Goal: Task Accomplishment & Management: Manage account settings

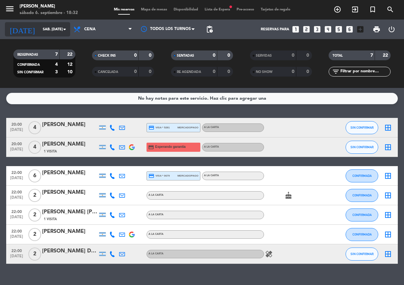
click at [56, 31] on input "sáb. [DATE]" at bounding box center [64, 29] width 50 height 11
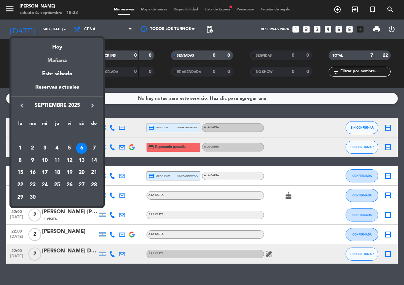
click at [68, 59] on div "Mañana" at bounding box center [56, 58] width 91 height 13
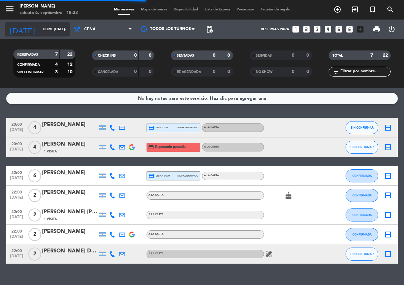
click at [48, 31] on input "dom. [DATE]" at bounding box center [64, 29] width 50 height 11
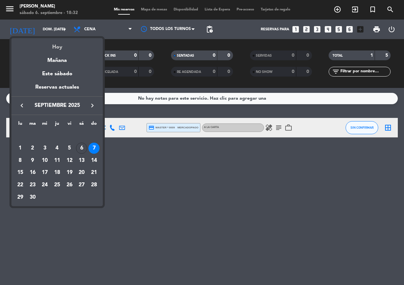
click at [56, 46] on div "Hoy" at bounding box center [56, 44] width 91 height 13
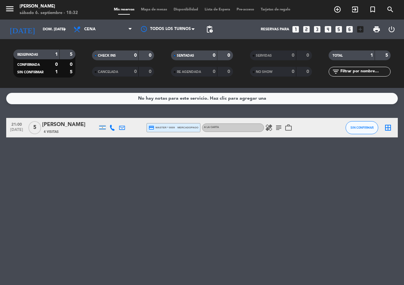
type input "sáb. [DATE]"
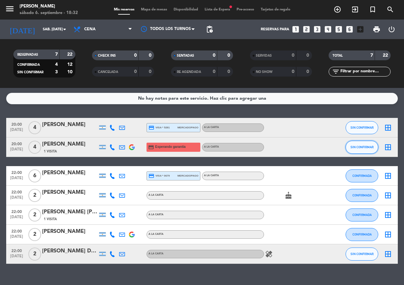
click at [359, 147] on span "SIN CONFIRMAR" at bounding box center [361, 147] width 23 height 4
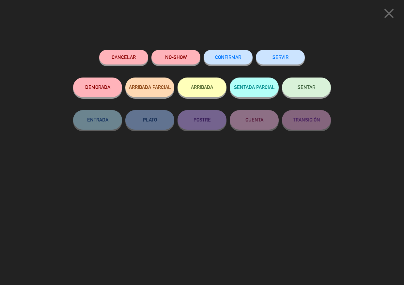
click at [218, 62] on button "CONFIRMAR" at bounding box center [227, 57] width 49 height 15
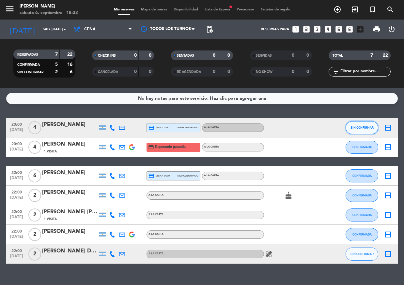
click at [353, 127] on span "SIN CONFIRMAR" at bounding box center [361, 128] width 23 height 4
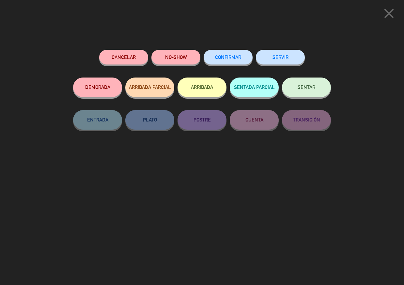
click at [212, 52] on button "CONFIRMAR" at bounding box center [227, 57] width 49 height 15
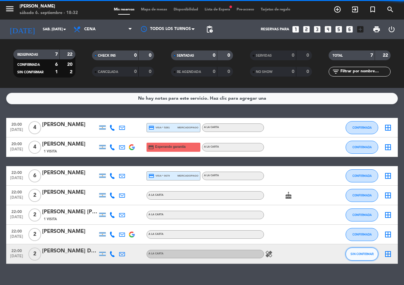
click at [372, 256] on span "SIN CONFIRMAR" at bounding box center [361, 254] width 23 height 4
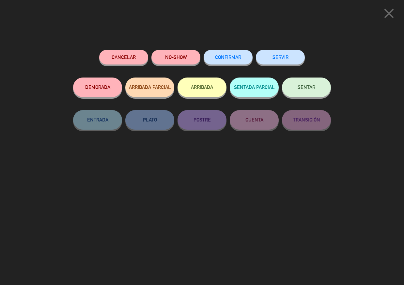
click at [233, 54] on button "CONFIRMAR" at bounding box center [227, 57] width 49 height 15
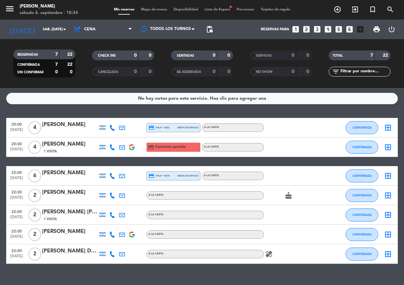
click at [225, 9] on span "Lista de Espera fiber_manual_record" at bounding box center [217, 10] width 32 height 4
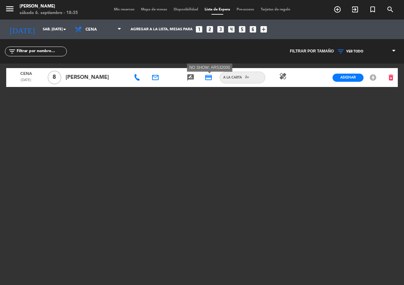
click at [210, 80] on icon "credit_card" at bounding box center [208, 78] width 8 height 8
click at [188, 78] on icon "rate_review" at bounding box center [191, 78] width 8 height 8
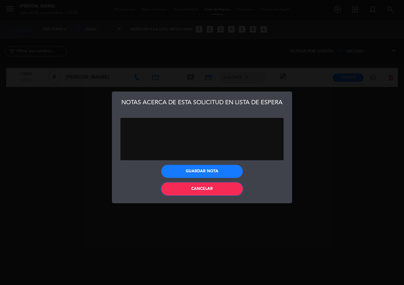
click at [222, 188] on button "Cancelar" at bounding box center [202, 189] width 82 height 13
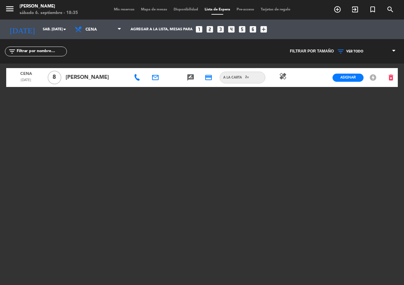
click at [150, 72] on div "email" at bounding box center [155, 77] width 18 height 19
click at [155, 83] on div "email" at bounding box center [155, 77] width 18 height 19
click at [155, 80] on icon "email" at bounding box center [155, 78] width 8 height 8
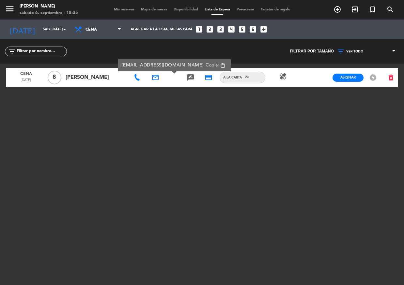
click at [134, 78] on div at bounding box center [138, 77] width 18 height 19
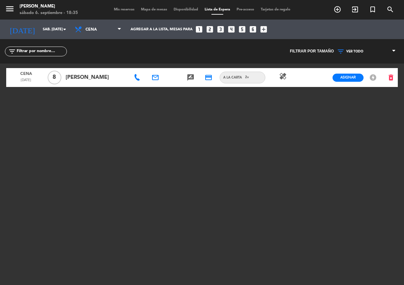
click at [135, 78] on icon at bounding box center [137, 77] width 7 height 7
click at [153, 64] on span "Copiar" at bounding box center [159, 66] width 14 height 7
click at [183, 130] on div "Cena [DATE] 8 [PERSON_NAME] [PHONE_NUMBER] Copiar content_paste email rate_revi…" at bounding box center [201, 145] width 391 height 163
click at [136, 78] on icon at bounding box center [137, 77] width 7 height 7
click at [155, 80] on icon "email" at bounding box center [155, 78] width 8 height 8
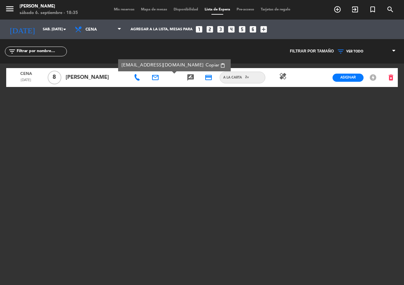
click at [287, 75] on div "healing" at bounding box center [283, 77] width 18 height 19
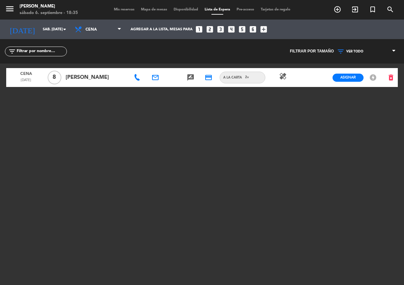
click at [285, 74] on icon "healing" at bounding box center [283, 76] width 8 height 8
click at [273, 99] on div "Cena [DATE] 8 [PERSON_NAME] email rate_review credit_card A LA CARTA 2 v healin…" at bounding box center [201, 145] width 391 height 163
click at [125, 10] on span "Mis reservas" at bounding box center [124, 10] width 27 height 4
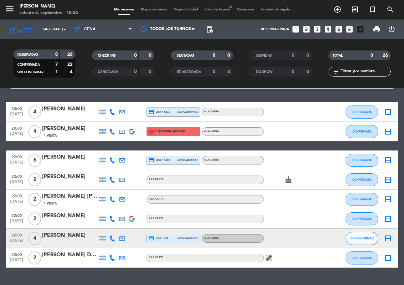
scroll to position [31, 0]
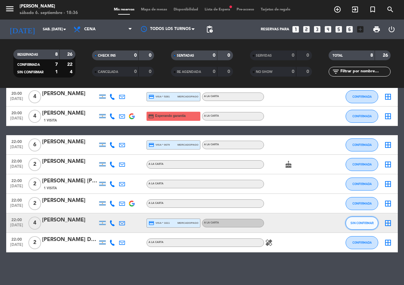
click at [349, 223] on button "SIN CONFIRMAR" at bounding box center [361, 223] width 33 height 13
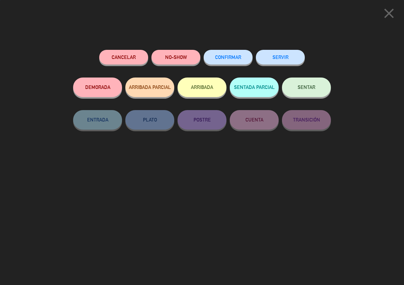
click at [250, 64] on div "CONFIRMAR" at bounding box center [227, 64] width 49 height 28
drag, startPoint x: 246, startPoint y: 63, endPoint x: 237, endPoint y: 65, distance: 8.6
click at [242, 64] on button "CONFIRMAR" at bounding box center [227, 57] width 49 height 15
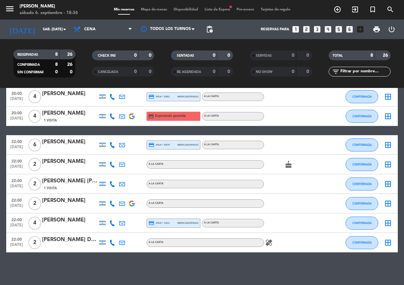
click at [160, 13] on div "menu [PERSON_NAME] sábado 6. septiembre - 18:36 Mis reservas Mapa de mesas Disp…" at bounding box center [202, 10] width 404 height 20
click at [160, 12] on div "Mis reservas Mapa de mesas Disponibilidad Lista de Espera fiber_manual_record P…" at bounding box center [202, 10] width 183 height 6
click at [154, 8] on span "Mapa de mesas" at bounding box center [154, 10] width 33 height 4
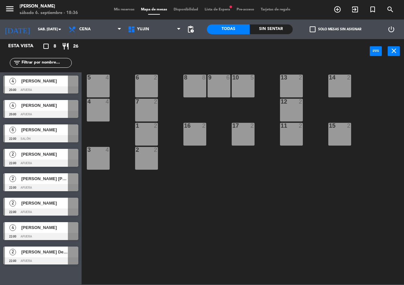
click at [48, 94] on div "4 [PERSON_NAME] 20:00 Afuera" at bounding box center [41, 84] width 82 height 24
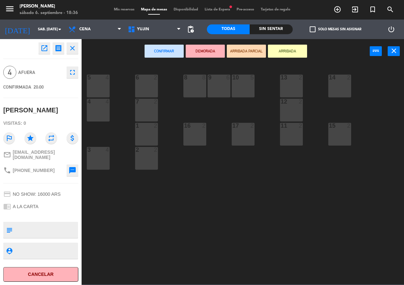
click at [235, 91] on div "10 5" at bounding box center [243, 86] width 23 height 23
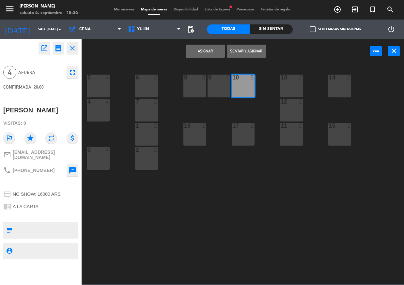
click at [192, 49] on button "Asignar" at bounding box center [205, 51] width 39 height 13
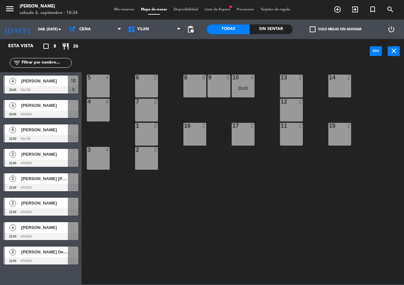
click at [37, 112] on div at bounding box center [40, 114] width 75 height 7
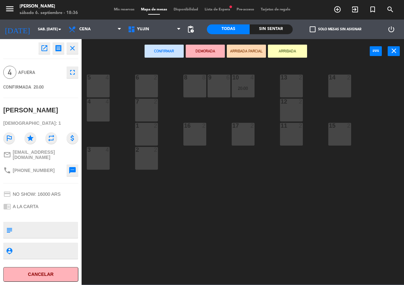
click at [110, 111] on div "5 4 6 2 8 8 9 6 10 4 20:00 13 2 14 2 4 4 7 2 12 2 1 2 16 2 17 2 11 2 15 2 2 2 3…" at bounding box center [244, 174] width 318 height 222
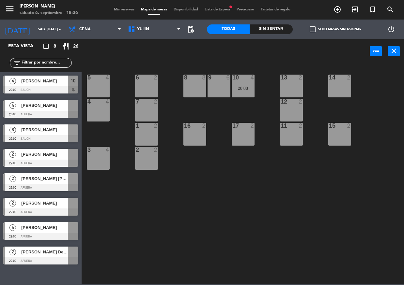
click at [102, 111] on div "4 4" at bounding box center [98, 110] width 23 height 23
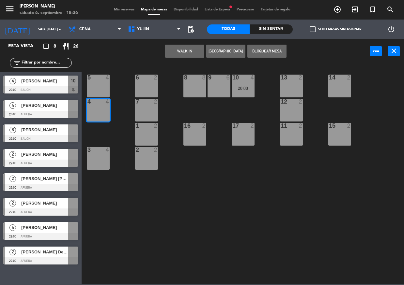
click at [51, 112] on div at bounding box center [40, 114] width 75 height 7
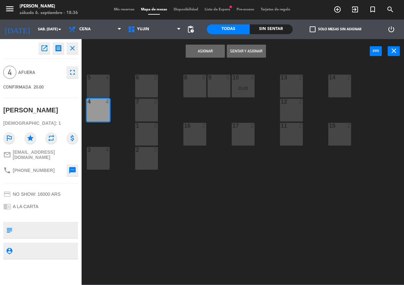
click at [202, 50] on button "Asignar" at bounding box center [205, 51] width 39 height 13
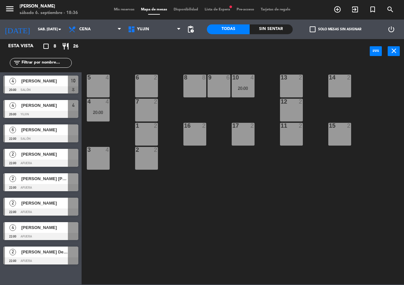
click at [47, 132] on span "[PERSON_NAME]" at bounding box center [44, 130] width 47 height 7
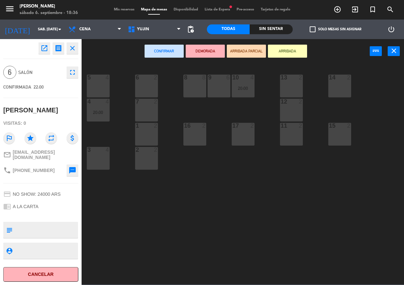
click at [217, 85] on div "9 6" at bounding box center [218, 86] width 23 height 23
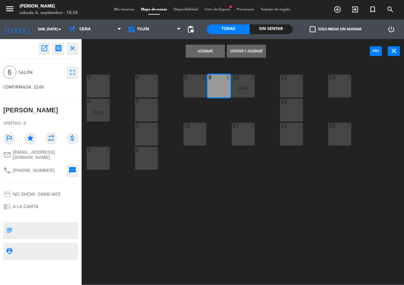
click at [196, 49] on button "Asignar" at bounding box center [205, 51] width 39 height 13
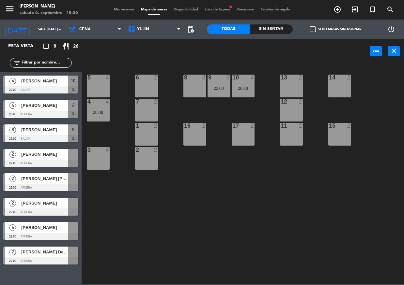
click at [51, 159] on div "[PERSON_NAME]" at bounding box center [44, 154] width 47 height 11
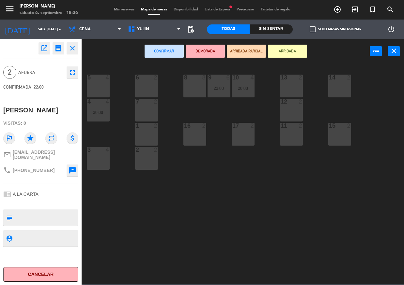
drag, startPoint x: 150, startPoint y: 109, endPoint x: 150, endPoint y: 94, distance: 14.4
click at [151, 105] on div "7 2" at bounding box center [146, 110] width 23 height 23
click at [150, 93] on div "6 2" at bounding box center [146, 86] width 23 height 23
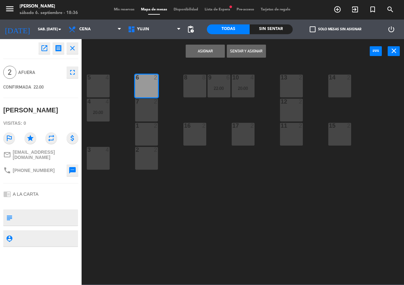
drag, startPoint x: 142, startPoint y: 113, endPoint x: 168, endPoint y: 84, distance: 38.6
click at [142, 113] on div "7 2" at bounding box center [146, 110] width 23 height 23
click at [202, 49] on button "Asignar" at bounding box center [205, 51] width 39 height 13
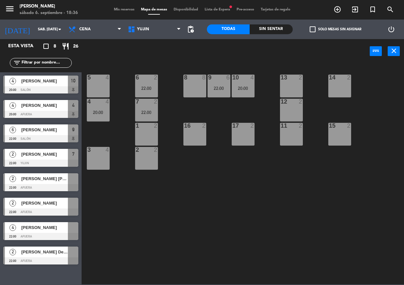
drag, startPoint x: 196, startPoint y: 46, endPoint x: 195, endPoint y: 54, distance: 7.6
drag, startPoint x: 195, startPoint y: 54, endPoint x: 90, endPoint y: 183, distance: 166.0
click at [90, 183] on div "5 4 6 2 22:00 8 8 9 6 22:00 10 4 20:00 13 2 14 2 4 4 20:00 7 2 22:00 12 2 1 2 1…" at bounding box center [244, 174] width 318 height 222
click at [59, 179] on span "[PERSON_NAME] [PERSON_NAME]" at bounding box center [44, 178] width 47 height 7
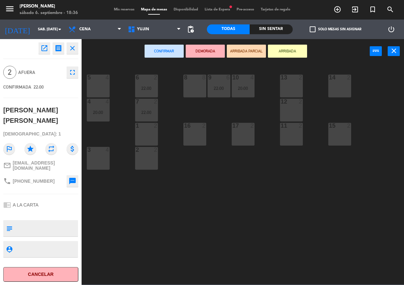
drag, startPoint x: 141, startPoint y: 141, endPoint x: 139, endPoint y: 147, distance: 6.5
click at [141, 140] on div "1 2" at bounding box center [146, 134] width 23 height 23
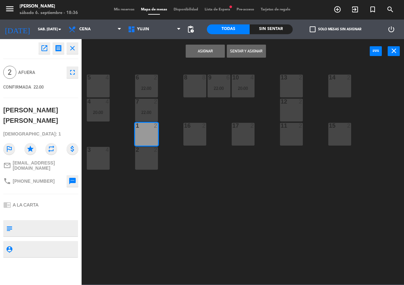
click at [138, 157] on div "2 2" at bounding box center [146, 158] width 23 height 23
click at [209, 51] on button "Asignar" at bounding box center [205, 51] width 39 height 13
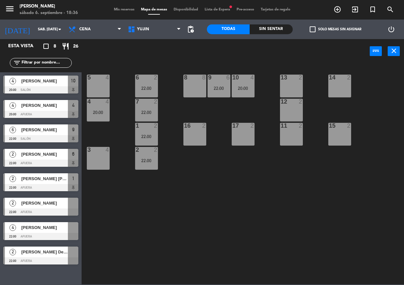
click at [53, 207] on span "[PERSON_NAME]" at bounding box center [44, 203] width 47 height 7
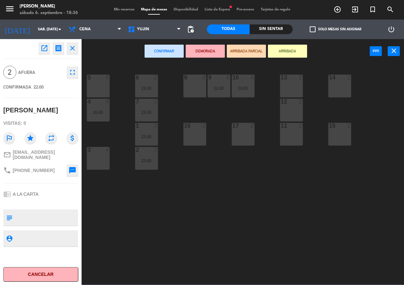
click at [203, 136] on div "16 2" at bounding box center [194, 134] width 23 height 23
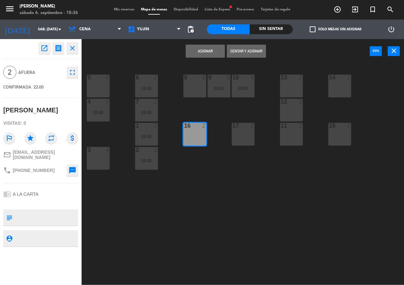
click at [245, 134] on div "17 2" at bounding box center [243, 134] width 23 height 23
click at [292, 133] on div "11 2" at bounding box center [291, 134] width 23 height 23
click at [301, 134] on div "11 2" at bounding box center [291, 134] width 23 height 23
drag, startPoint x: 297, startPoint y: 134, endPoint x: 291, endPoint y: 126, distance: 10.0
click at [297, 135] on div "11 2" at bounding box center [291, 134] width 23 height 23
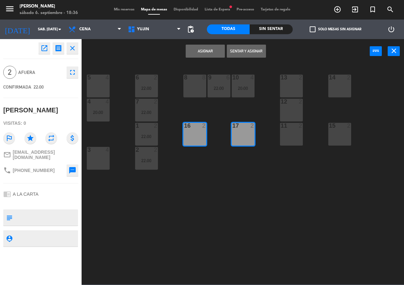
click at [216, 51] on button "Asignar" at bounding box center [205, 51] width 39 height 13
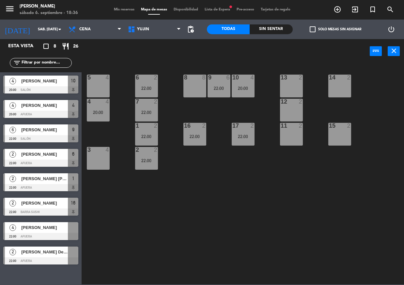
click at [44, 254] on span "[PERSON_NAME] Del [PERSON_NAME]" at bounding box center [44, 252] width 47 height 7
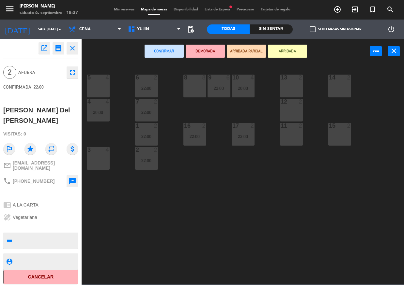
click at [290, 82] on div "13 2" at bounding box center [291, 86] width 23 height 23
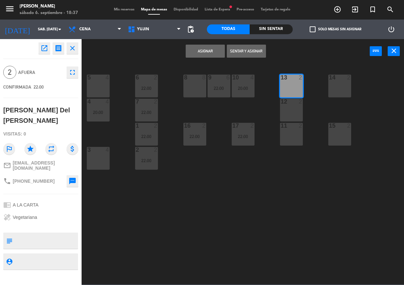
click at [347, 81] on div "14 2" at bounding box center [339, 86] width 23 height 23
drag, startPoint x: 210, startPoint y: 54, endPoint x: 204, endPoint y: 52, distance: 6.5
click at [205, 52] on button "Asignar" at bounding box center [205, 51] width 39 height 13
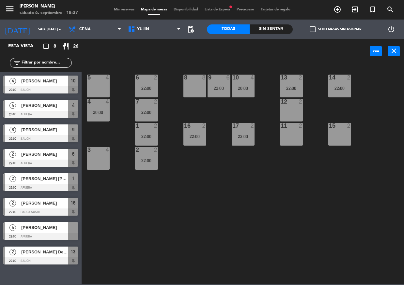
drag, startPoint x: 52, startPoint y: 233, endPoint x: 57, endPoint y: 201, distance: 33.1
click at [45, 235] on div "4 [PERSON_NAME] 22:00 Afuera" at bounding box center [41, 231] width 82 height 24
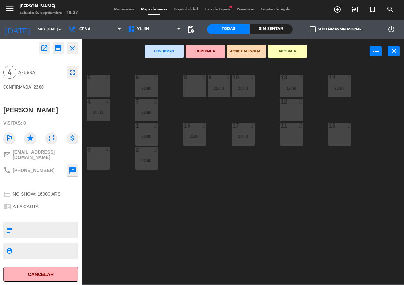
click at [97, 88] on div "5 4" at bounding box center [98, 86] width 23 height 23
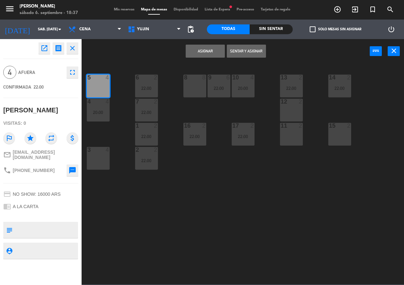
click at [97, 150] on div at bounding box center [98, 150] width 11 height 6
click at [105, 155] on div "3 4" at bounding box center [98, 158] width 23 height 23
click at [210, 50] on button "Asignar" at bounding box center [205, 51] width 39 height 13
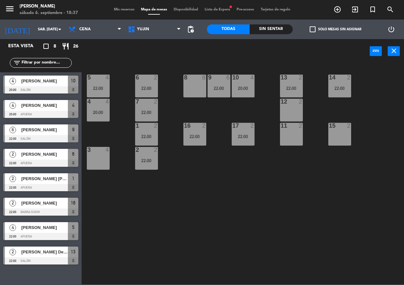
click at [124, 13] on div "menu [PERSON_NAME] sábado 6. septiembre - 18:37 Mis reservas Mapa de mesas Disp…" at bounding box center [202, 10] width 404 height 20
click at [219, 10] on span "Lista de Espera fiber_manual_record" at bounding box center [217, 10] width 32 height 4
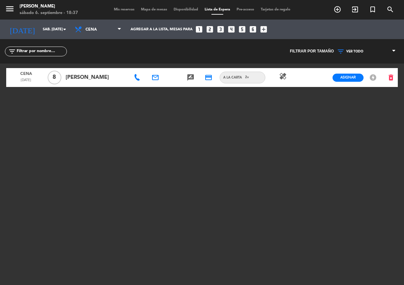
click at [122, 10] on span "Mis reservas" at bounding box center [124, 10] width 27 height 4
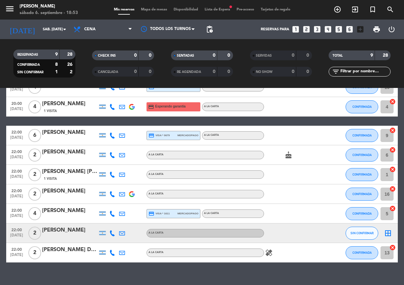
scroll to position [51, 0]
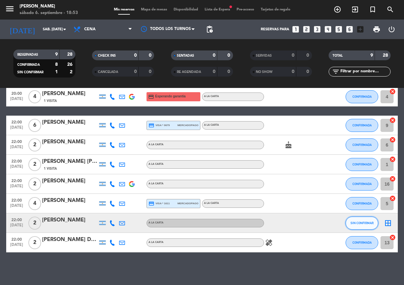
click at [359, 226] on button "SIN CONFIRMAR" at bounding box center [361, 223] width 33 height 13
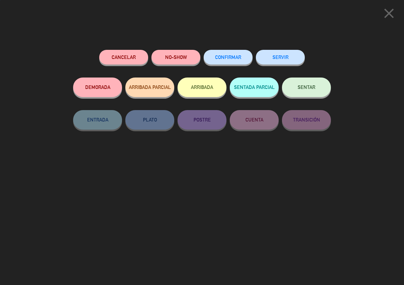
click at [229, 52] on button "CONFIRMAR" at bounding box center [227, 57] width 49 height 15
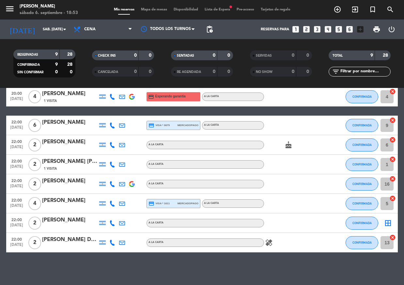
drag, startPoint x: 148, startPoint y: 11, endPoint x: 148, endPoint y: 15, distance: 3.3
click at [148, 13] on div "menu [PERSON_NAME] sábado 6. septiembre - 18:53 Mis reservas Mapa de mesas Disp…" at bounding box center [202, 10] width 404 height 20
click at [390, 220] on icon "border_all" at bounding box center [388, 223] width 8 height 8
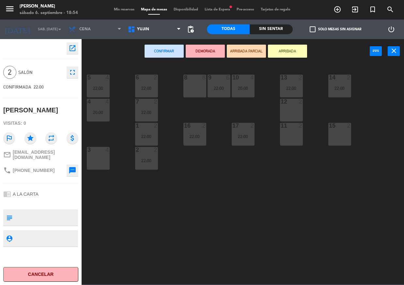
click at [341, 131] on div "15 2" at bounding box center [339, 134] width 23 height 23
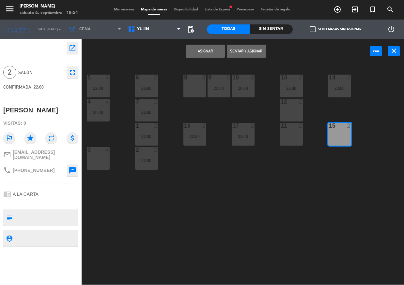
click at [287, 134] on div "11 2" at bounding box center [291, 134] width 23 height 23
click at [211, 51] on button "Asignar" at bounding box center [205, 51] width 39 height 13
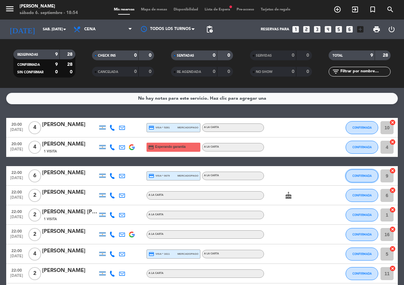
click at [359, 176] on span "CONFIRMADA" at bounding box center [361, 176] width 19 height 4
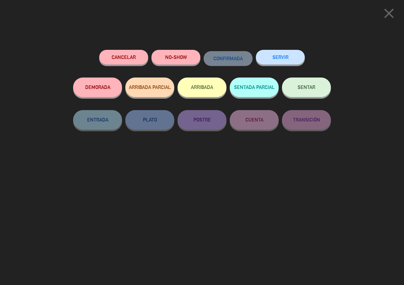
click at [384, 12] on icon "close" at bounding box center [389, 13] width 16 height 16
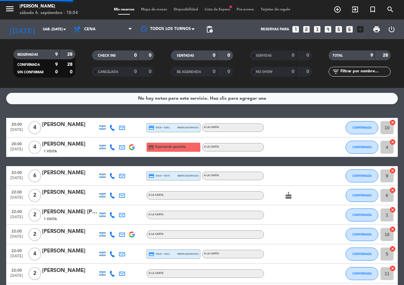
click at [157, 5] on div "menu [PERSON_NAME] sábado 6. septiembre - 18:54 Mis reservas Mapa de mesas Disp…" at bounding box center [202, 10] width 404 height 20
click at [157, 6] on div "menu [PERSON_NAME] sábado 6. septiembre - 18:54 Mis reservas Mapa de mesas Disp…" at bounding box center [202, 10] width 404 height 20
click at [158, 10] on span "Mapa de mesas" at bounding box center [154, 10] width 33 height 4
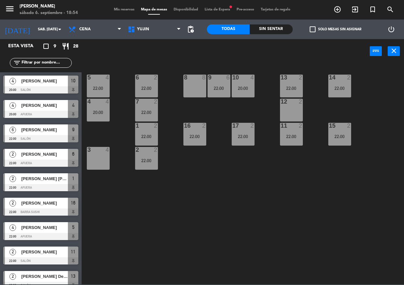
click at [195, 85] on div "8 8" at bounding box center [194, 86] width 23 height 23
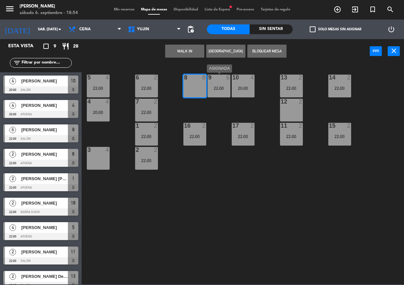
click at [219, 89] on div "22:00" at bounding box center [218, 88] width 23 height 5
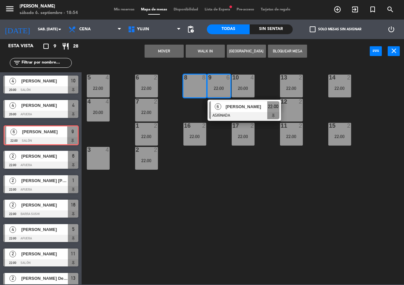
click at [51, 135] on div "6 [PERSON_NAME] 22:00 Salón 9 6 [PERSON_NAME] 22:00 Salón 9" at bounding box center [41, 134] width 82 height 26
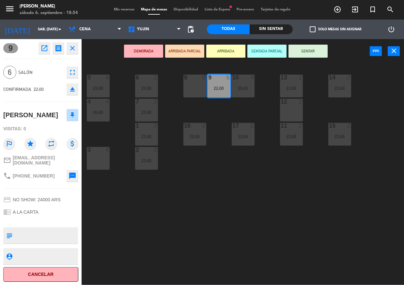
click at [196, 86] on div "8 8" at bounding box center [194, 86] width 23 height 23
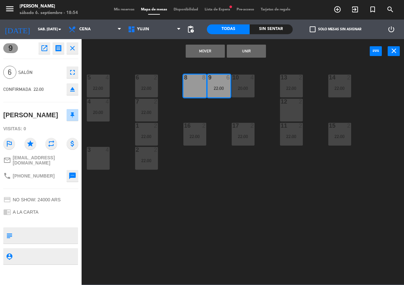
click at [234, 51] on button "Unir" at bounding box center [246, 51] width 39 height 13
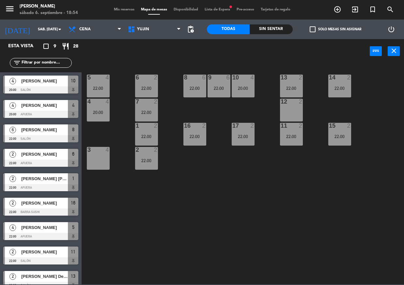
click at [212, 8] on span "Lista de Espera fiber_manual_record" at bounding box center [217, 10] width 32 height 4
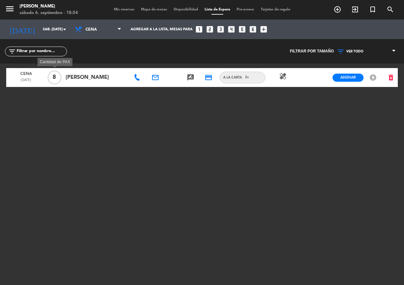
click at [54, 75] on span "8" at bounding box center [55, 78] width 14 height 14
click at [32, 72] on span "Cena" at bounding box center [25, 73] width 35 height 8
click at [40, 76] on span "Cena" at bounding box center [25, 73] width 35 height 8
click at [29, 73] on span "Cena" at bounding box center [25, 73] width 35 height 8
click at [25, 69] on span "Cena" at bounding box center [25, 73] width 35 height 8
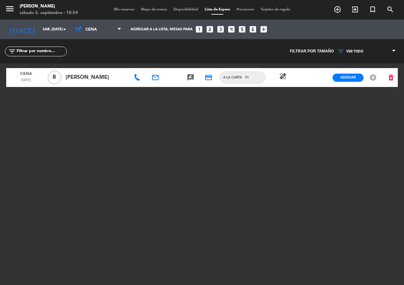
click at [33, 77] on span "Cena" at bounding box center [25, 73] width 35 height 8
click at [249, 78] on span "v" at bounding box center [248, 77] width 2 height 3
drag, startPoint x: 356, startPoint y: 110, endPoint x: 232, endPoint y: 92, distance: 125.1
click at [338, 109] on div "Cena [DATE] 8 [PERSON_NAME] email rate_review credit_card A LA CARTA 2 v A LA C…" at bounding box center [201, 145] width 391 height 163
click at [205, 79] on icon "credit_card" at bounding box center [208, 78] width 8 height 8
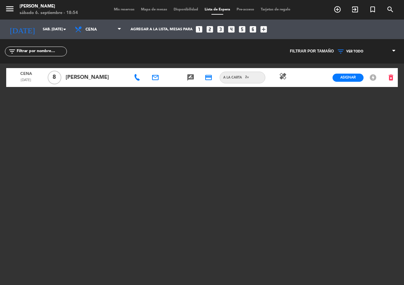
click at [194, 77] on div "rate_review" at bounding box center [191, 77] width 18 height 19
click at [192, 77] on icon "rate_review" at bounding box center [191, 78] width 8 height 8
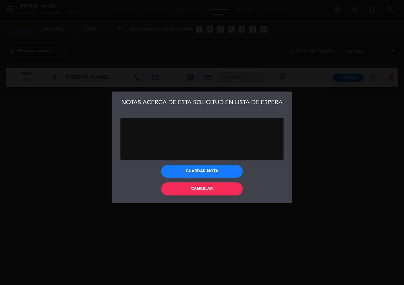
click at [228, 197] on div "Guardar nota Cancelar" at bounding box center [202, 181] width 180 height 43
click at [227, 194] on button "Cancelar" at bounding box center [202, 189] width 82 height 13
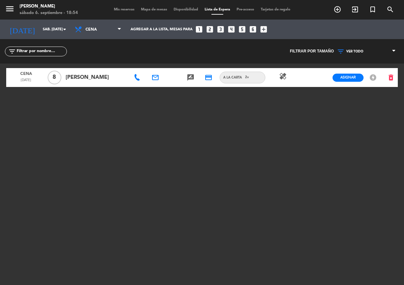
click at [194, 80] on icon "rate_review" at bounding box center [191, 78] width 8 height 8
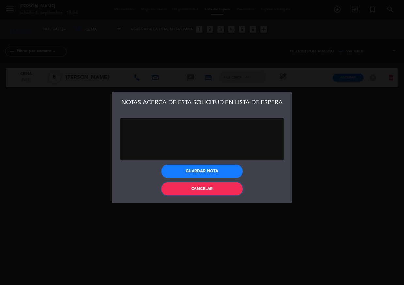
click at [223, 188] on button "Cancelar" at bounding box center [202, 189] width 82 height 13
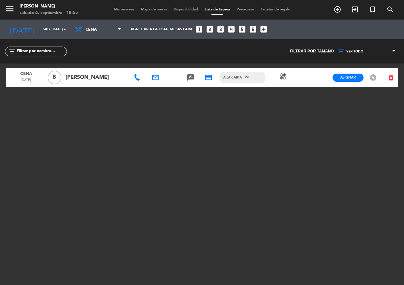
click at [128, 9] on span "Mis reservas" at bounding box center [124, 10] width 27 height 4
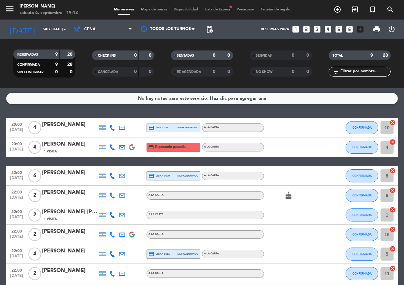
click at [52, 22] on div "[DATE] sáb. [DATE] arrow_drop_down" at bounding box center [37, 30] width 65 height 20
click at [143, 7] on div "Mis reservas Mapa de mesas Disponibilidad Lista de Espera fiber_manual_record P…" at bounding box center [202, 10] width 183 height 6
click at [143, 8] on span "Mapa de mesas" at bounding box center [154, 10] width 33 height 4
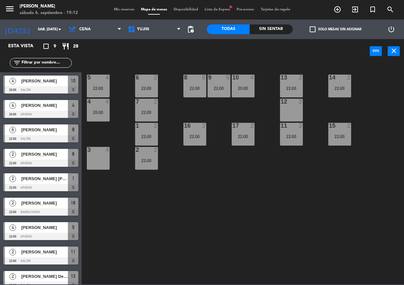
click at [115, 11] on span "Mis reservas" at bounding box center [124, 10] width 27 height 4
